Goal: Navigation & Orientation: Go to known website

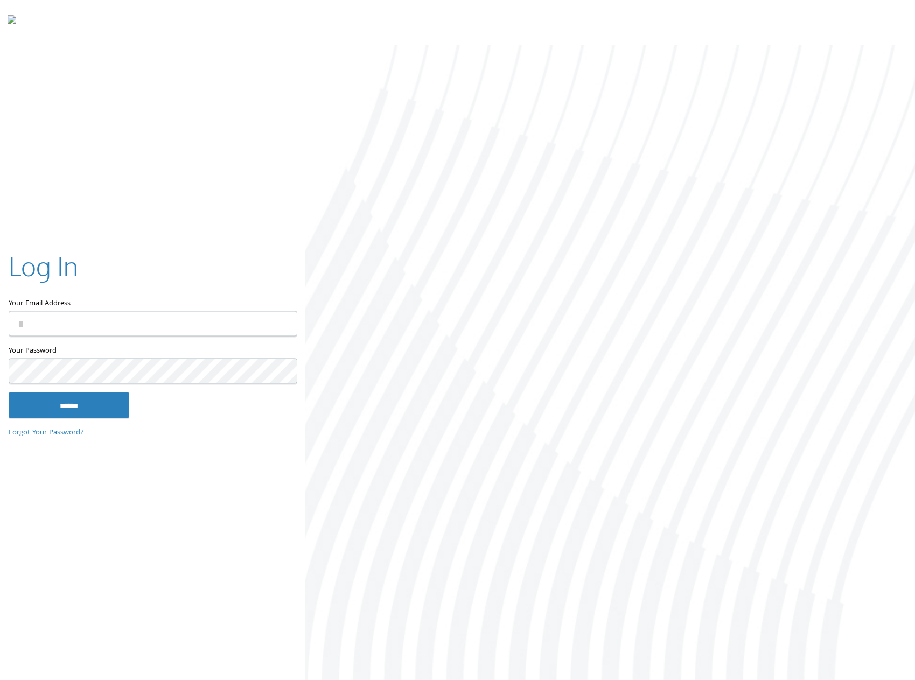
click at [158, 324] on input "Your Email Address" at bounding box center [153, 323] width 289 height 25
type input "**********"
click at [9, 392] on input "******" at bounding box center [69, 405] width 121 height 26
